Goal: Task Accomplishment & Management: Complete application form

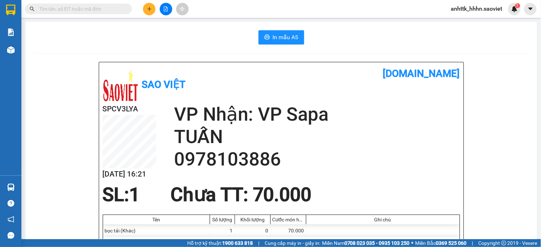
click at [146, 16] on div "Kết quả tìm kiếm ( 0 ) Bộ lọc No Data anhttk_hhhn.saoviet 1" at bounding box center [270, 9] width 541 height 18
click at [148, 10] on icon "plus" at bounding box center [149, 8] width 5 height 5
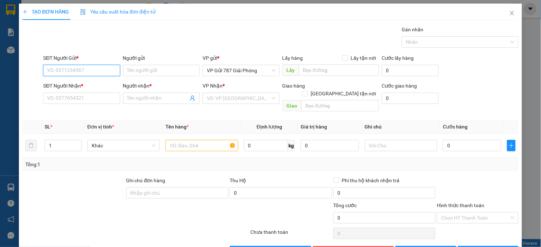
click at [109, 70] on input "SĐT Người Gửi *" at bounding box center [81, 70] width 77 height 11
type input "0989135769"
click at [92, 88] on div "0989135769 - THỌ" at bounding box center [80, 85] width 67 height 8
type input "THỌ"
type input "0942872867"
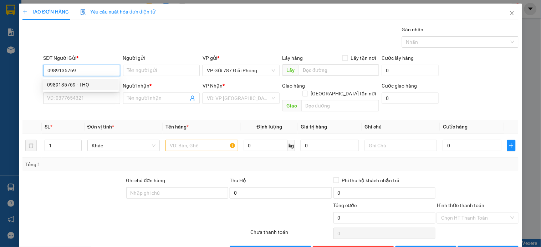
type input "c hằng"
checkbox input "true"
type input "bh"
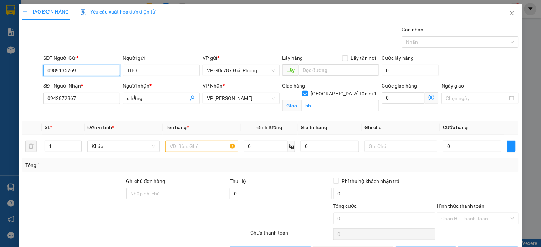
type input "0989135769"
click at [344, 90] on span "[GEOGRAPHIC_DATA] tận nơi" at bounding box center [343, 94] width 71 height 8
click at [307, 91] on input "[GEOGRAPHIC_DATA] tận nơi" at bounding box center [304, 93] width 5 height 5
checkbox input "false"
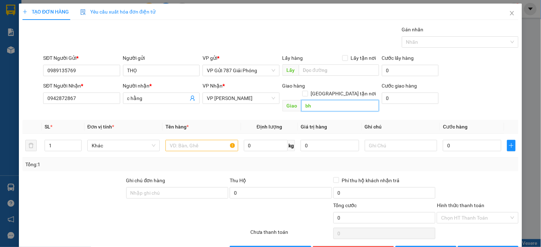
click at [332, 100] on input "bh" at bounding box center [340, 105] width 78 height 11
click at [88, 101] on input "0942872867" at bounding box center [81, 98] width 77 height 11
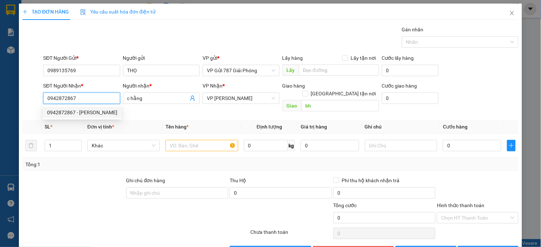
drag, startPoint x: 88, startPoint y: 101, endPoint x: 0, endPoint y: 124, distance: 91.2
click at [0, 124] on div "TẠO ĐƠN HÀNG Yêu cầu xuất hóa đơn điện tử Transit Pickup Surcharge Ids Transit …" at bounding box center [270, 123] width 541 height 247
type input "0854252666"
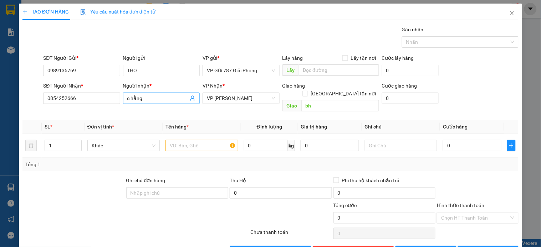
click at [164, 96] on input "c hằng" at bounding box center [157, 98] width 61 height 8
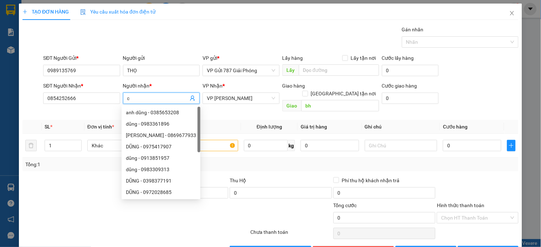
type input "c"
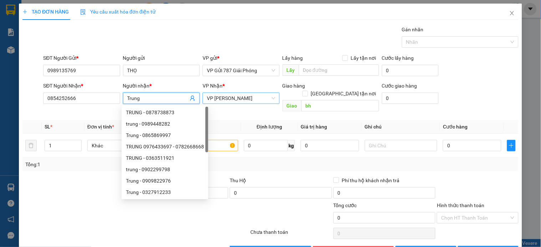
click at [269, 97] on span "VP [PERSON_NAME]" at bounding box center [241, 98] width 68 height 11
type input "Trung"
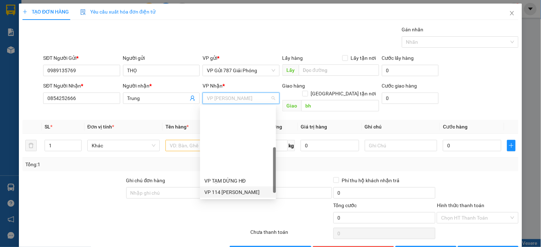
scroll to position [80, 0]
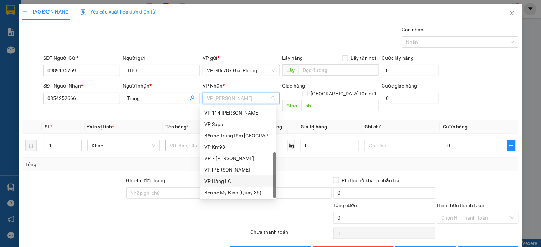
click at [236, 180] on div "VP Hàng LC" at bounding box center [237, 182] width 67 height 8
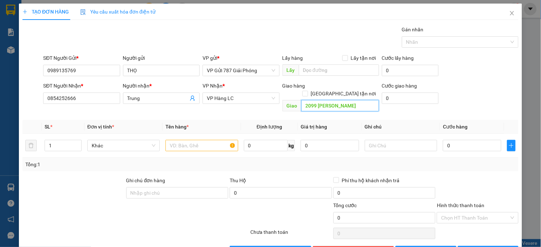
click at [334, 100] on input "2099 [PERSON_NAME]" at bounding box center [340, 105] width 78 height 11
type input "[GEOGRAPHIC_DATA][PERSON_NAME], [GEOGRAPHIC_DATA]"
click at [307, 91] on input "[GEOGRAPHIC_DATA] tận nơi" at bounding box center [304, 93] width 5 height 5
checkbox input "true"
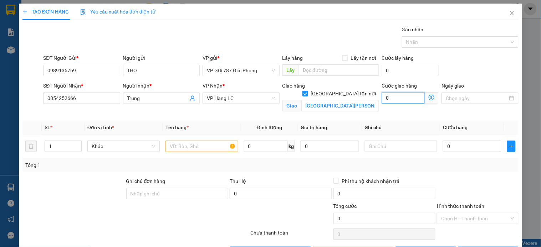
click at [397, 98] on input "0" at bounding box center [403, 97] width 43 height 11
type input "4"
type input "40"
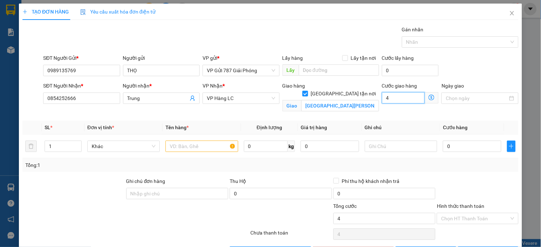
type input "40"
type input "40.000"
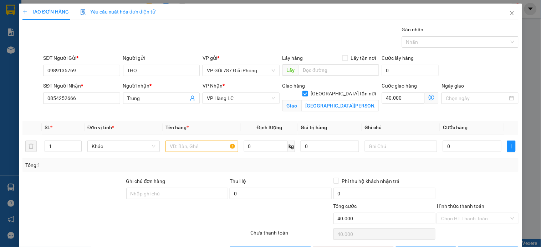
click at [529, 48] on div "TẠO ĐƠN HÀNG Yêu cầu xuất hóa đơn điện tử Transit Pickup Surcharge Ids Transit …" at bounding box center [270, 123] width 541 height 247
click at [470, 151] on input "0" at bounding box center [472, 146] width 58 height 11
click at [219, 96] on span "VP Hàng LC" at bounding box center [241, 98] width 68 height 11
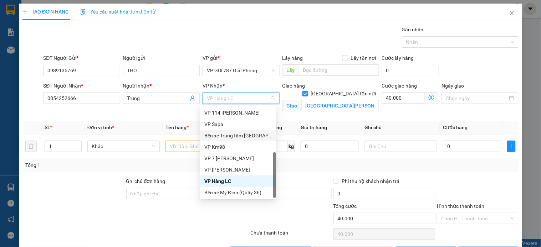
click at [240, 134] on div "Bến xe Trung tâm [GEOGRAPHIC_DATA]" at bounding box center [237, 136] width 67 height 8
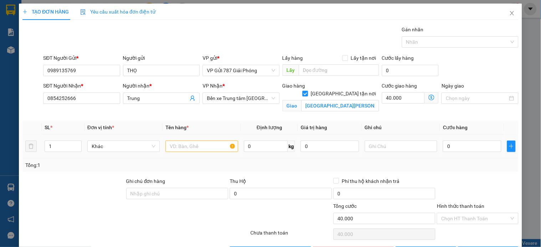
click at [463, 154] on div "0" at bounding box center [472, 146] width 58 height 14
click at [465, 147] on input "0" at bounding box center [472, 146] width 58 height 11
type input "4"
type input "40.004"
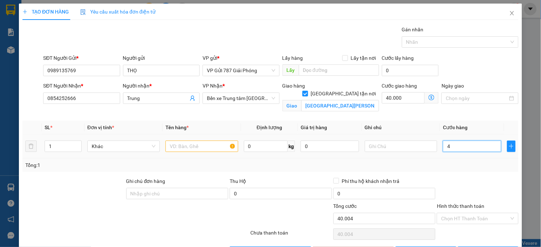
type input "40"
type input "40.040"
type input "40.000"
type input "80.000"
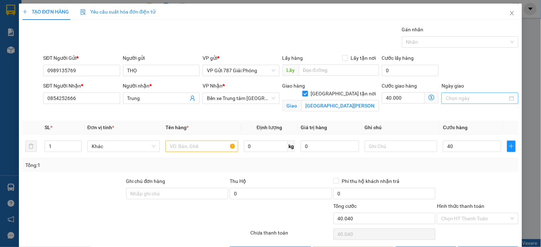
type input "80.000"
click at [460, 103] on div at bounding box center [479, 98] width 77 height 11
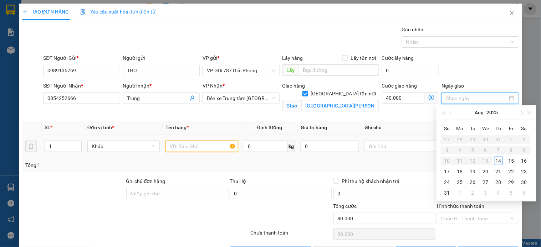
click at [203, 150] on input "text" at bounding box center [201, 146] width 72 height 11
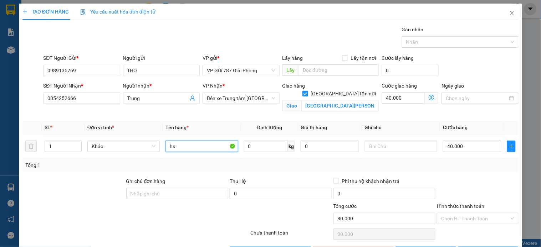
type input "hs"
click at [489, 206] on div "Hình thức thanh toán" at bounding box center [477, 208] width 81 height 11
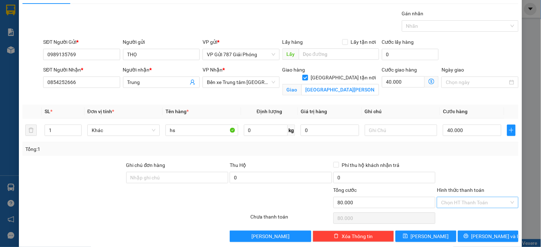
scroll to position [25, 0]
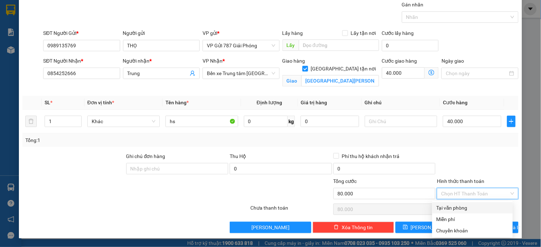
click at [471, 195] on input "Hình thức thanh toán" at bounding box center [475, 194] width 68 height 11
click at [448, 206] on div "Tại văn phòng" at bounding box center [472, 208] width 72 height 8
type input "0"
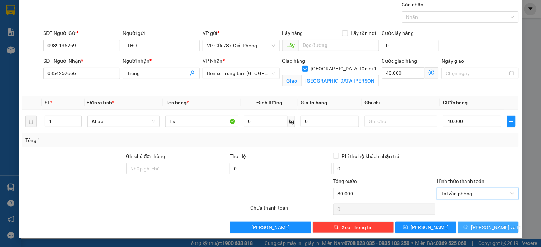
click at [492, 222] on button "[PERSON_NAME] và In" at bounding box center [488, 227] width 61 height 11
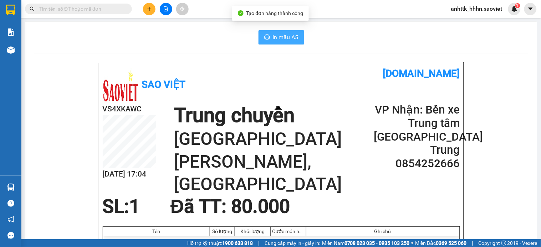
click at [273, 37] on span "In mẫu A5" at bounding box center [286, 37] width 26 height 9
